Goal: Task Accomplishment & Management: Complete application form

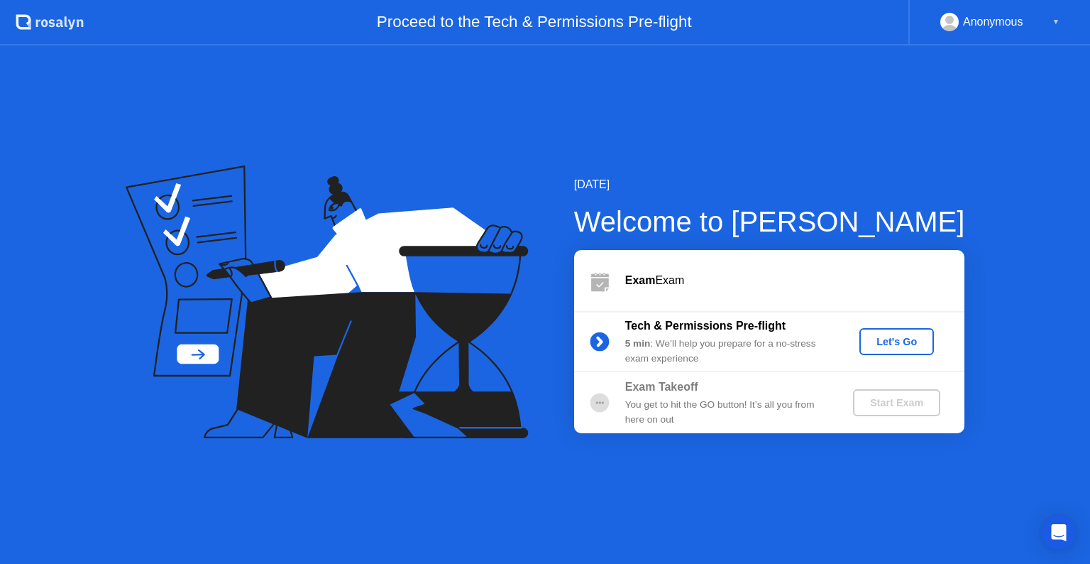
click at [894, 347] on div "Let's Go" at bounding box center [896, 341] width 63 height 11
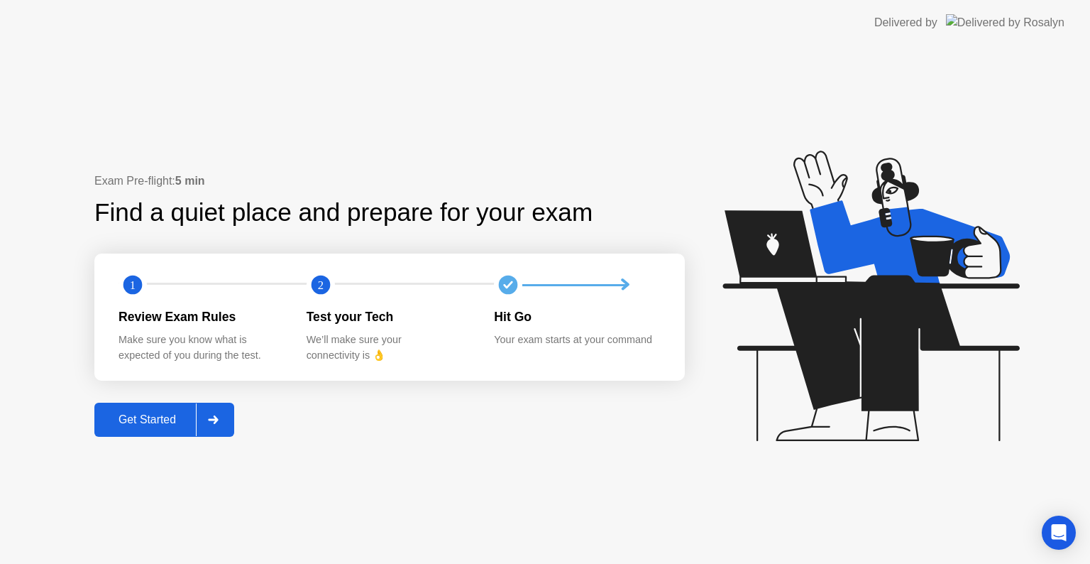
click at [136, 422] on div "Get Started" at bounding box center [147, 419] width 97 height 13
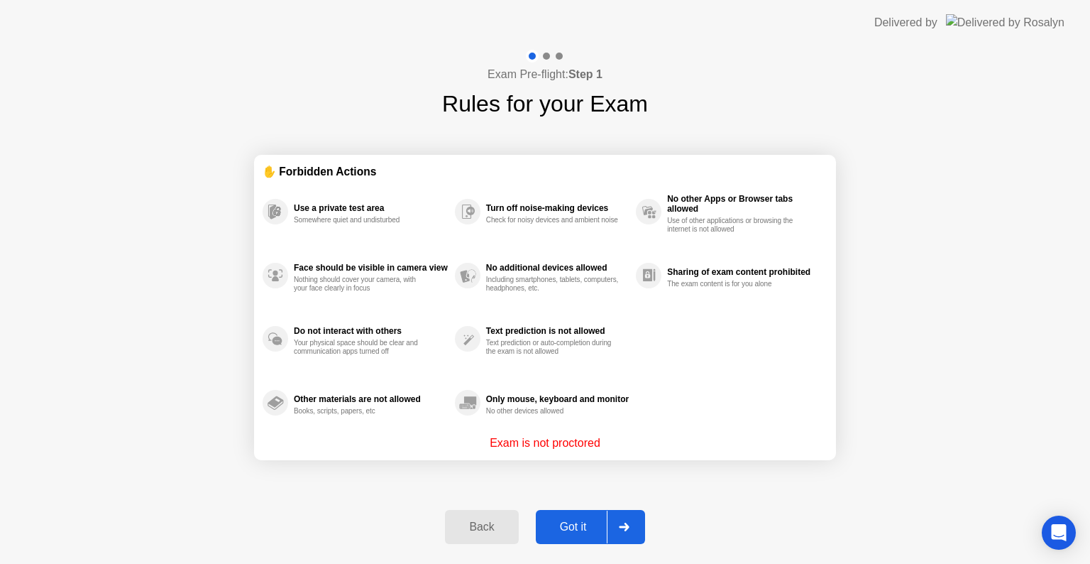
click at [591, 530] on div "Got it" at bounding box center [573, 526] width 67 height 13
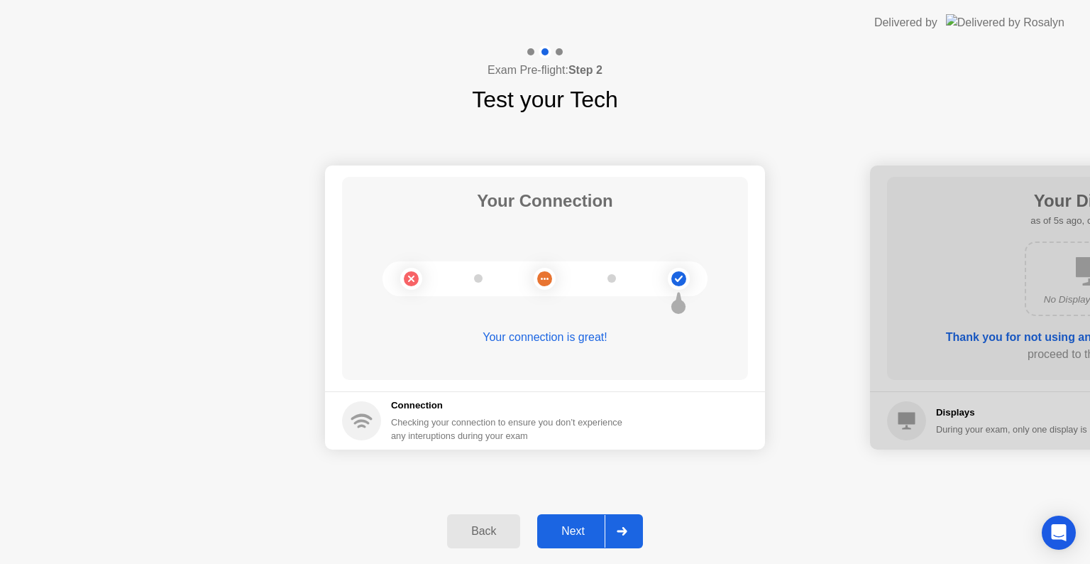
click at [596, 536] on div "Next" at bounding box center [573, 531] width 63 height 13
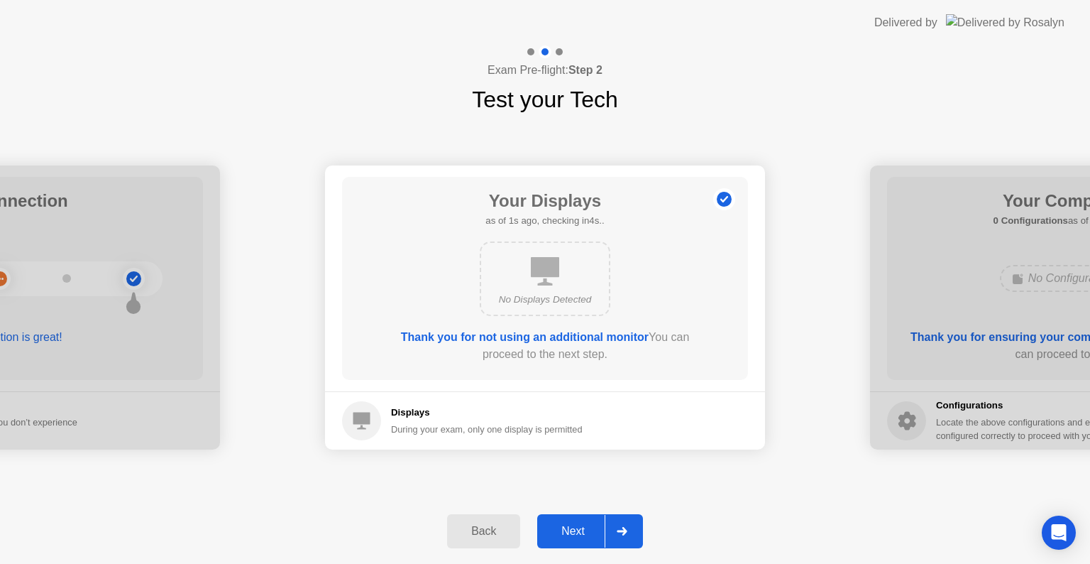
click at [481, 534] on div "Back" at bounding box center [484, 531] width 65 height 13
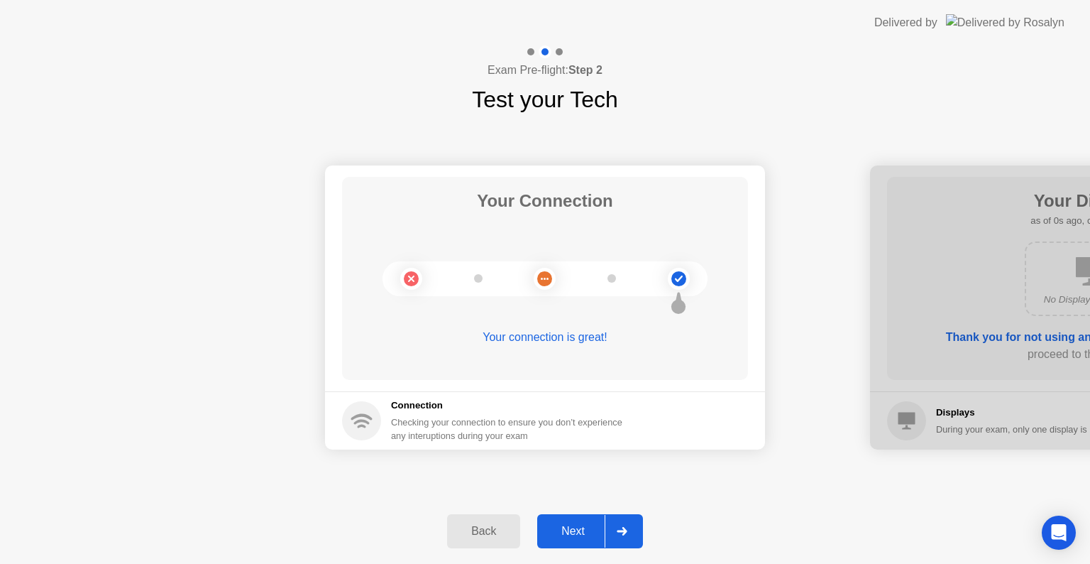
click at [582, 532] on div "Next" at bounding box center [573, 531] width 63 height 13
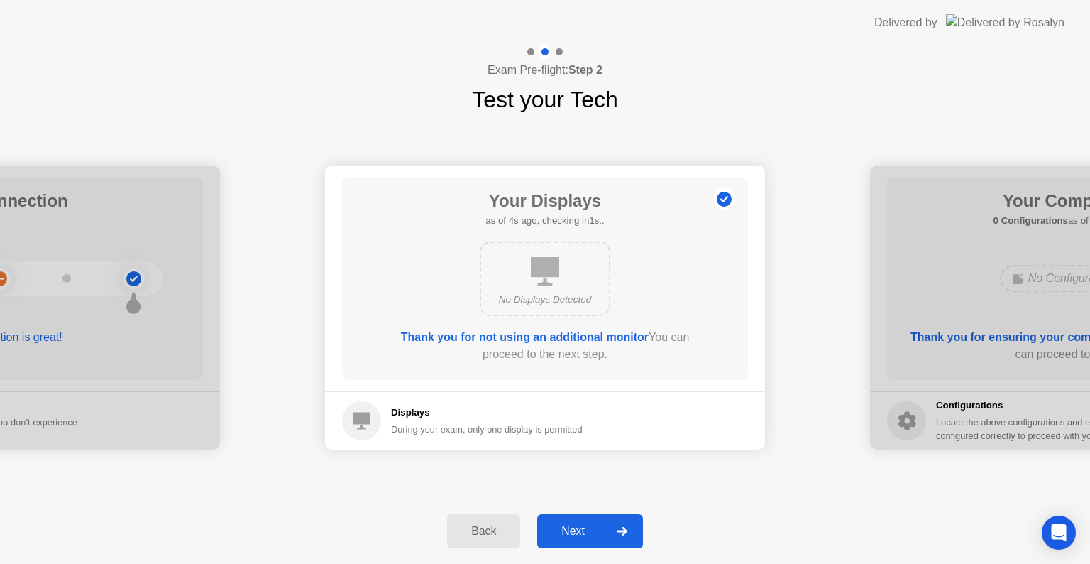
click at [582, 532] on div "Next" at bounding box center [573, 531] width 63 height 13
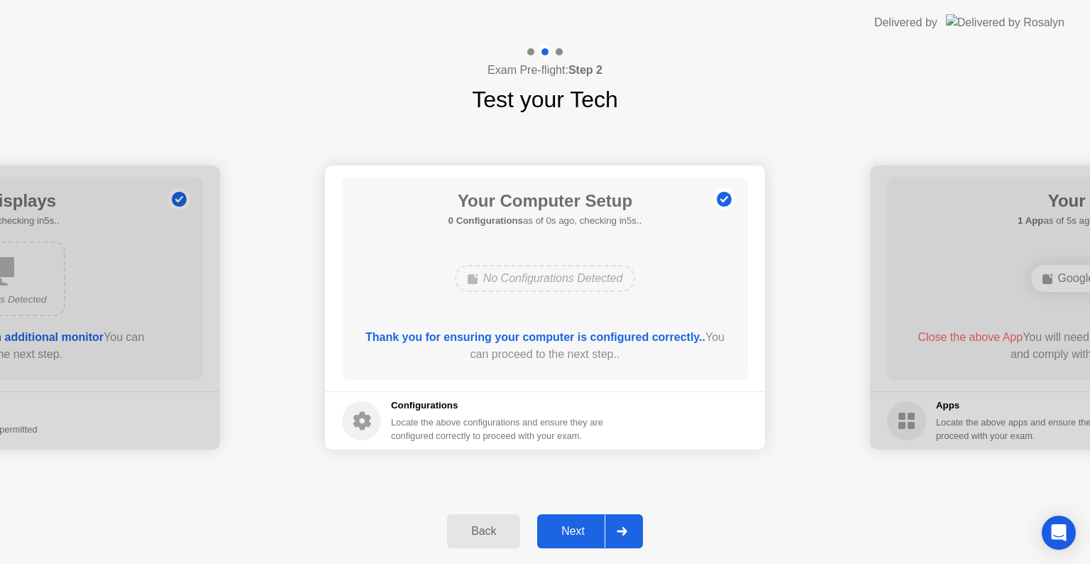
click at [582, 528] on div "Next" at bounding box center [573, 531] width 63 height 13
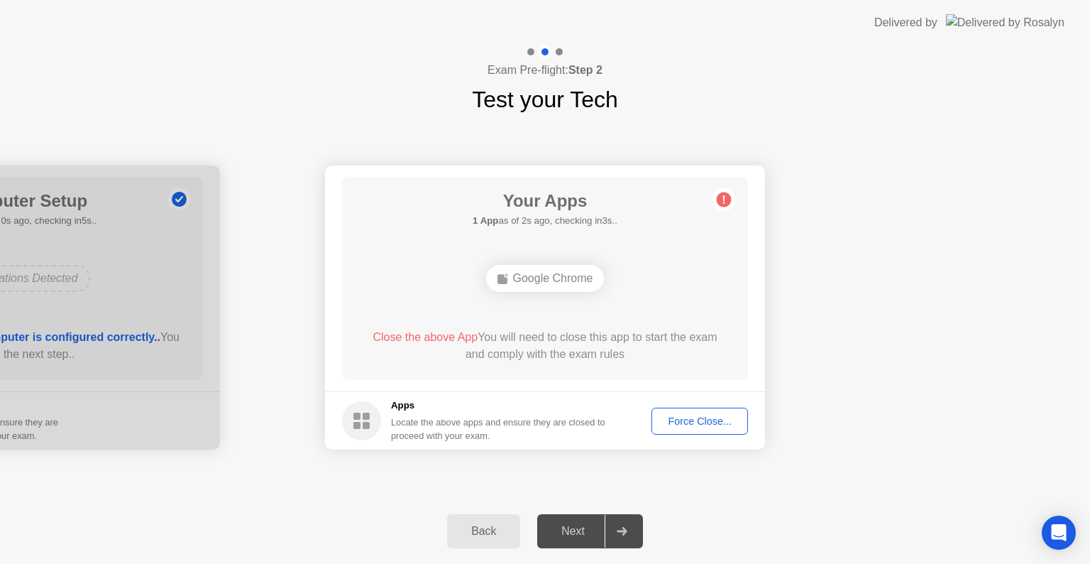
click at [682, 425] on div "Force Close..." at bounding box center [700, 420] width 87 height 11
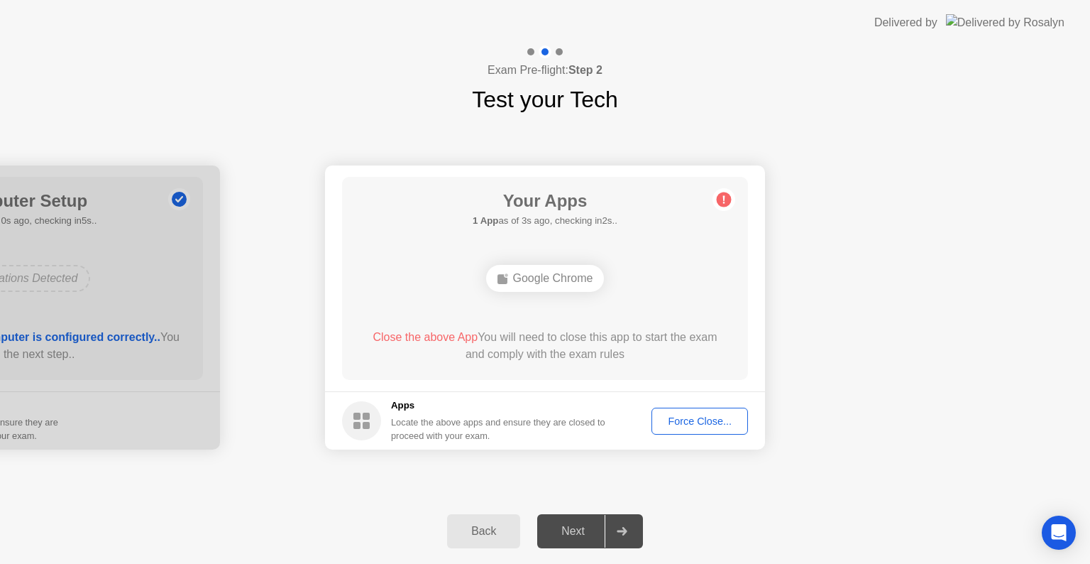
click at [705, 429] on button "Force Close..." at bounding box center [700, 421] width 97 height 27
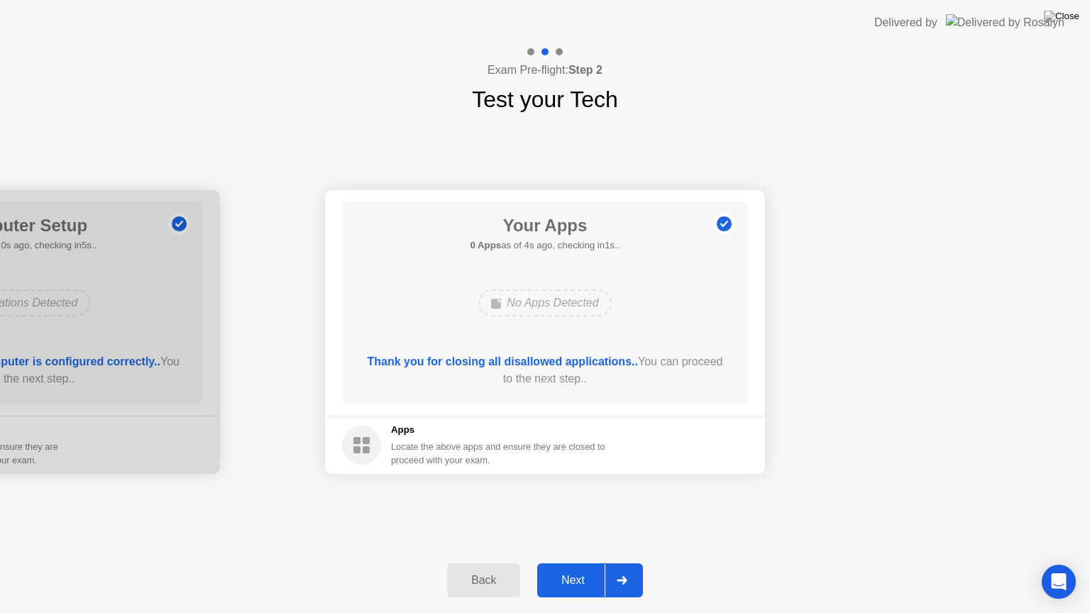
click at [575, 563] on div "Next" at bounding box center [573, 580] width 63 height 13
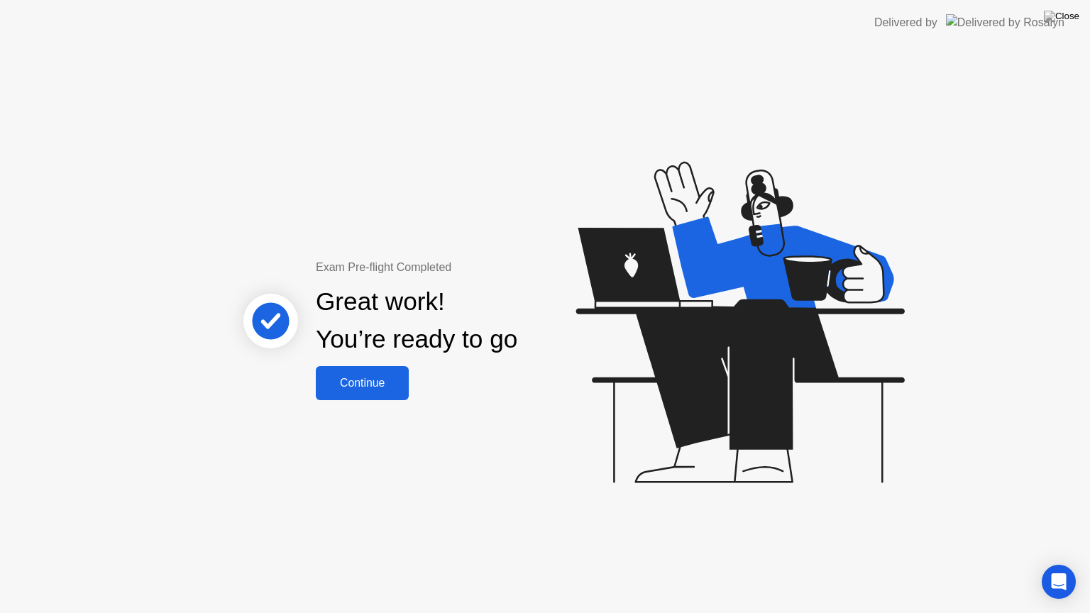
click at [360, 390] on div "Continue" at bounding box center [362, 383] width 84 height 13
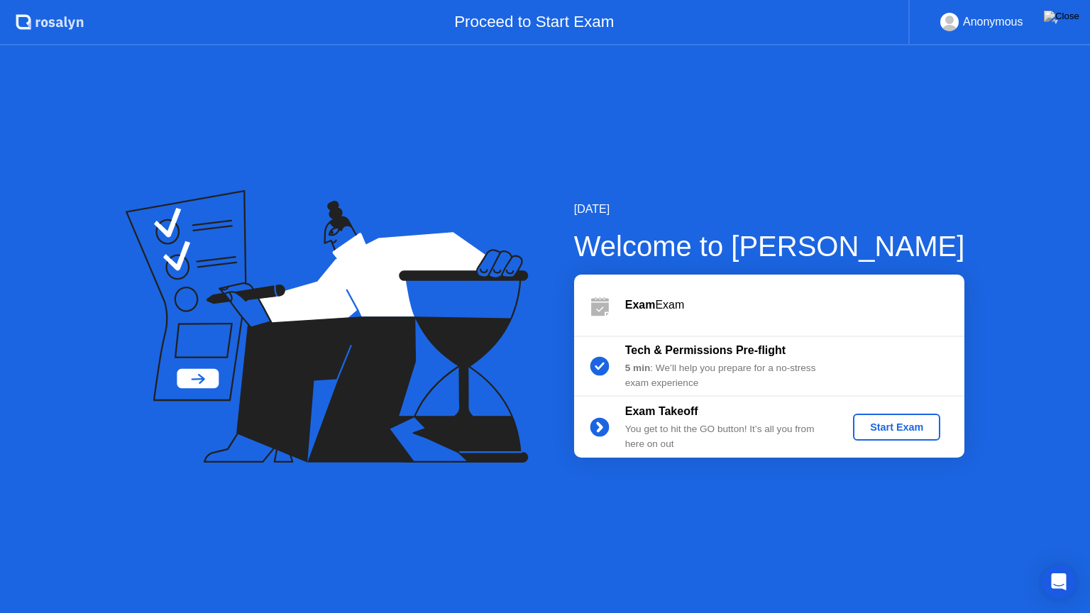
click at [884, 428] on div "Start Exam" at bounding box center [897, 427] width 76 height 11
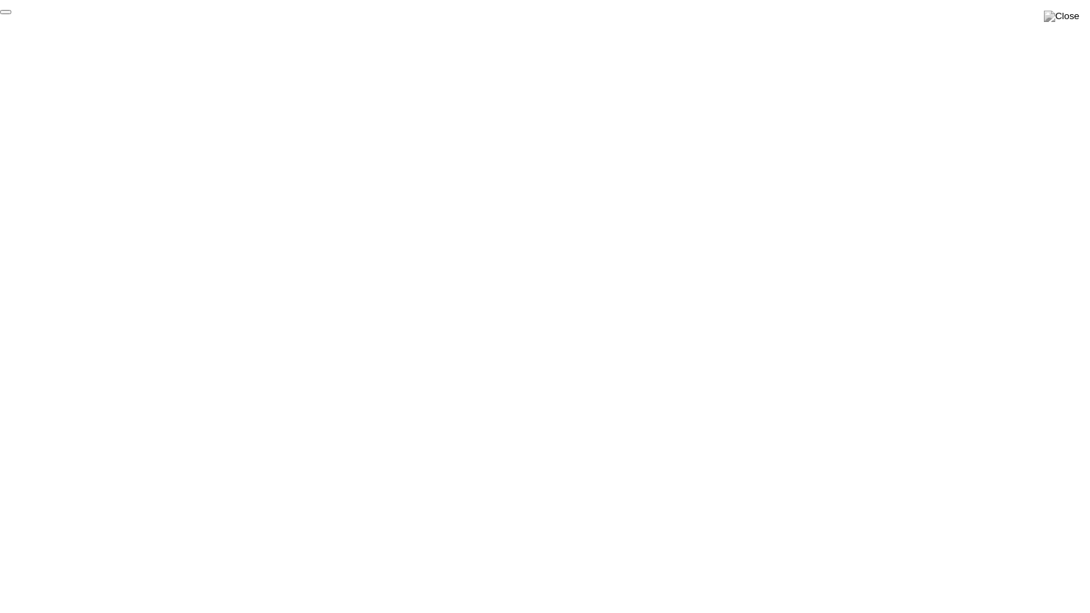
click div "End Proctoring Session"
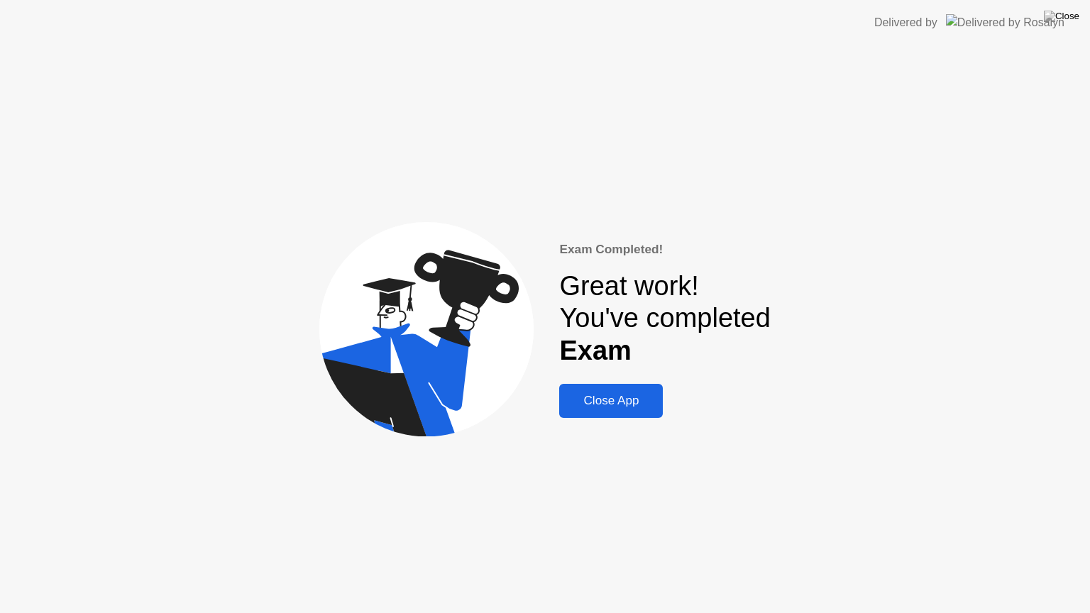
click at [596, 408] on div "Close App" at bounding box center [611, 401] width 95 height 14
